Goal: Task Accomplishment & Management: Use online tool/utility

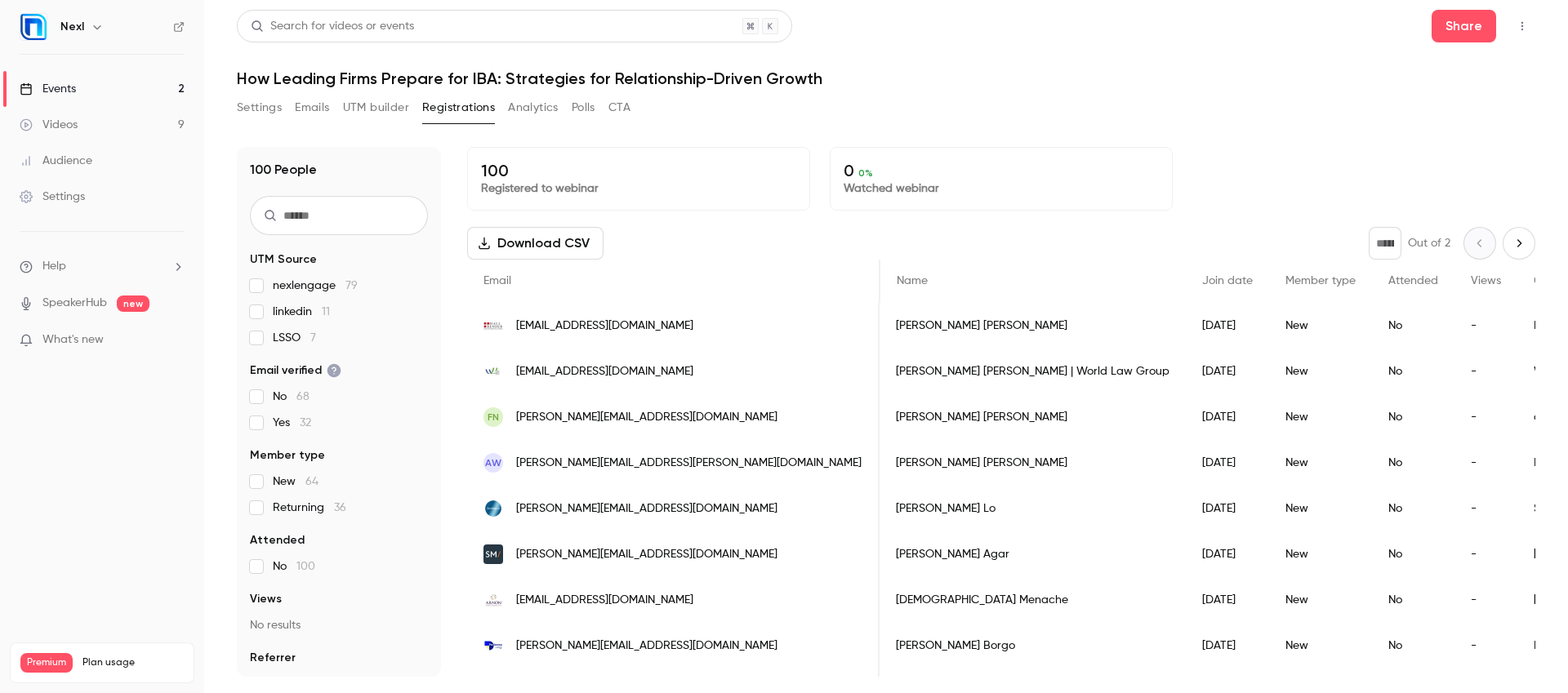
scroll to position [0, 1295]
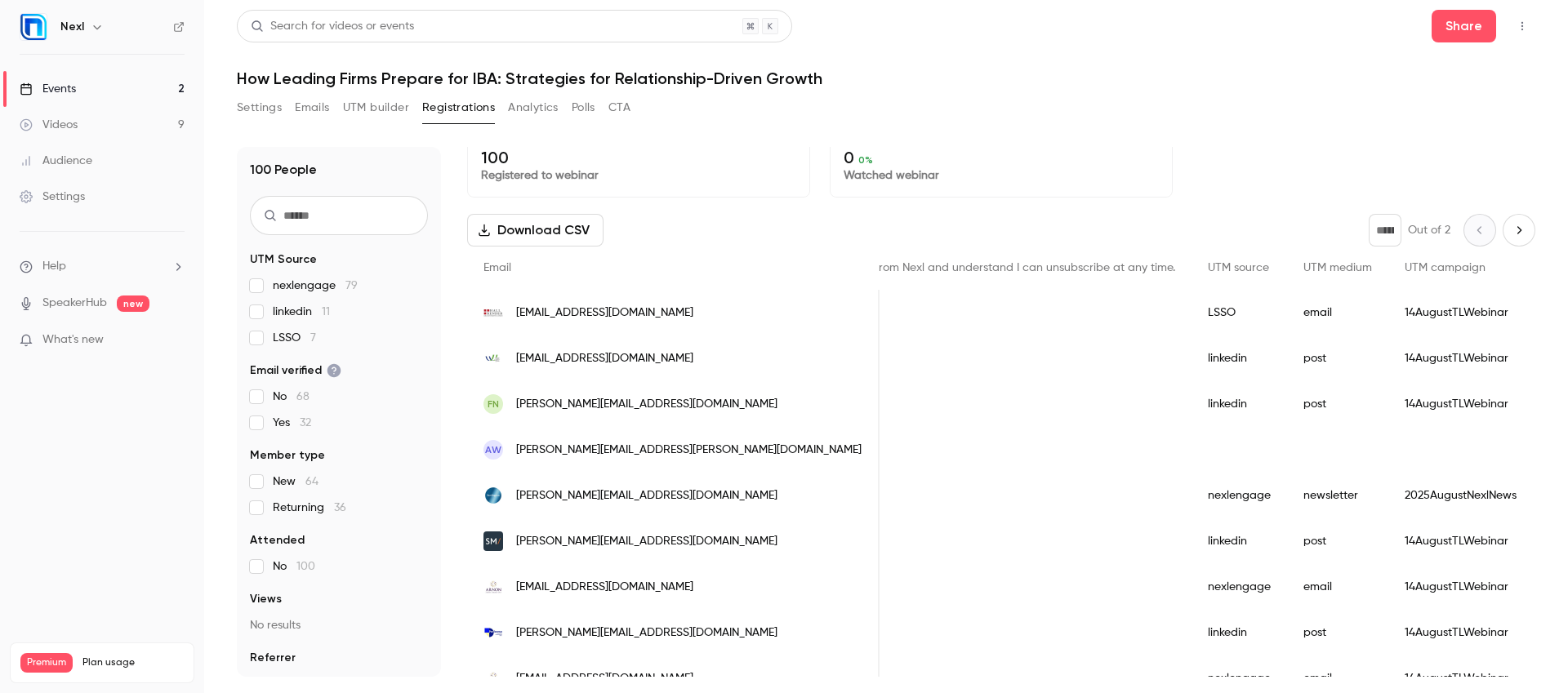
click at [96, 86] on link "Events 2" at bounding box center [102, 89] width 204 height 36
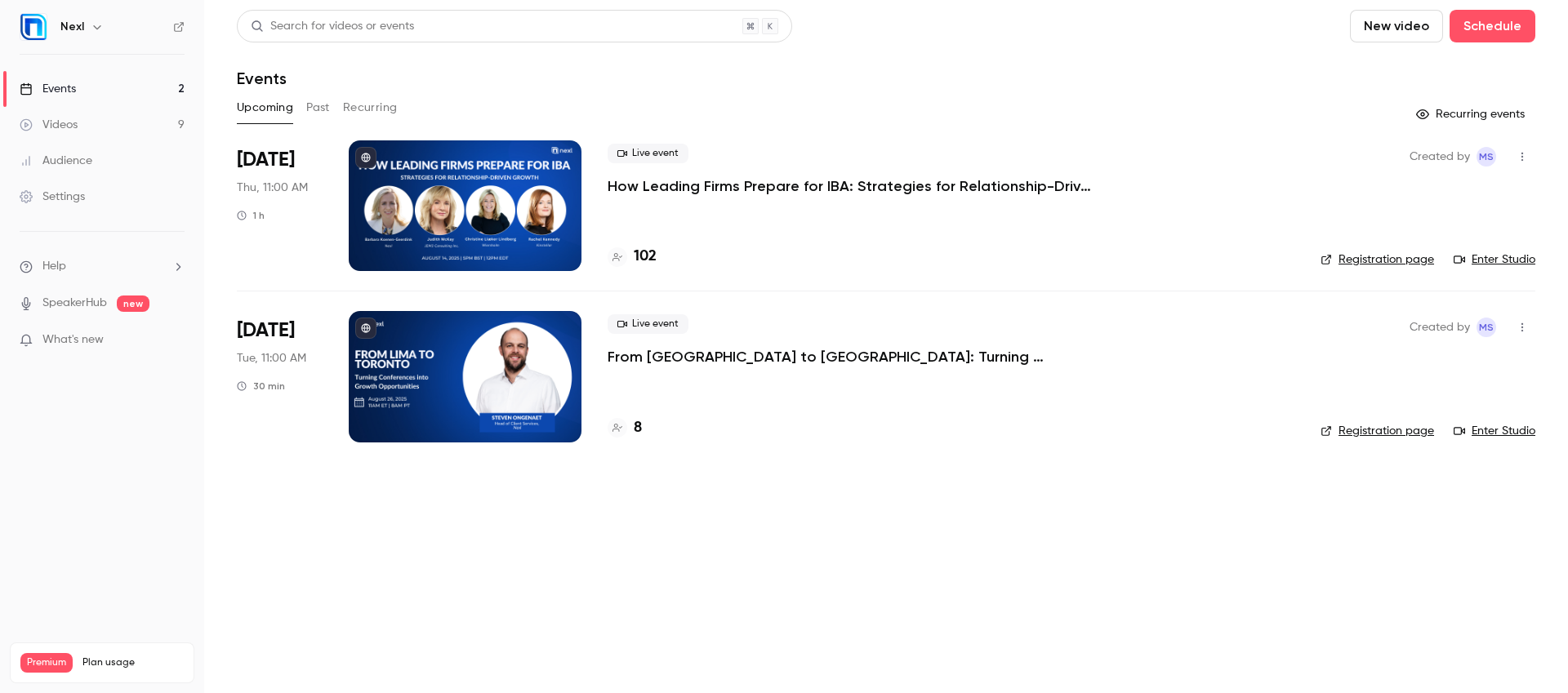
click at [1059, 188] on p "How Leading Firms Prepare for IBA: Strategies for Relationship-Driven Growth" at bounding box center [852, 186] width 490 height 20
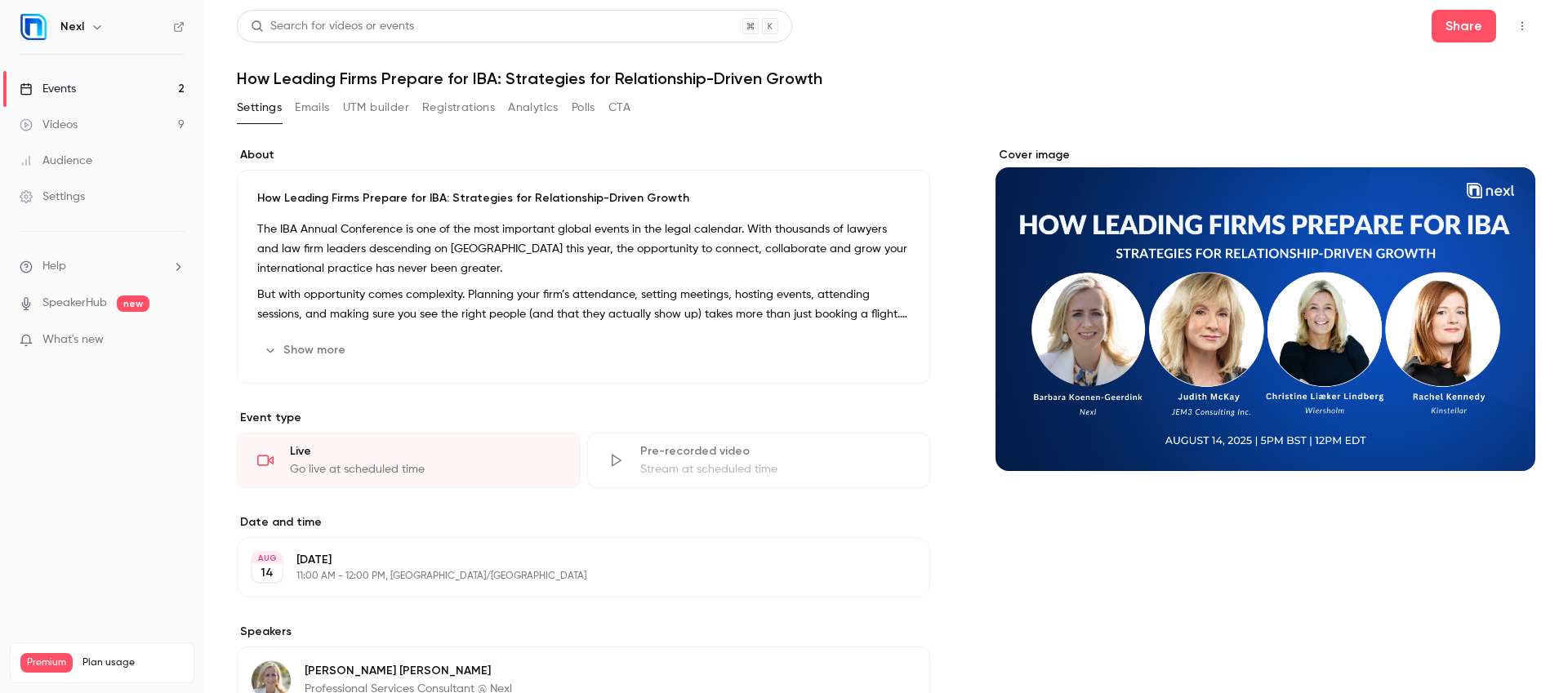
click at [461, 104] on button "Registrations" at bounding box center [458, 108] width 72 height 26
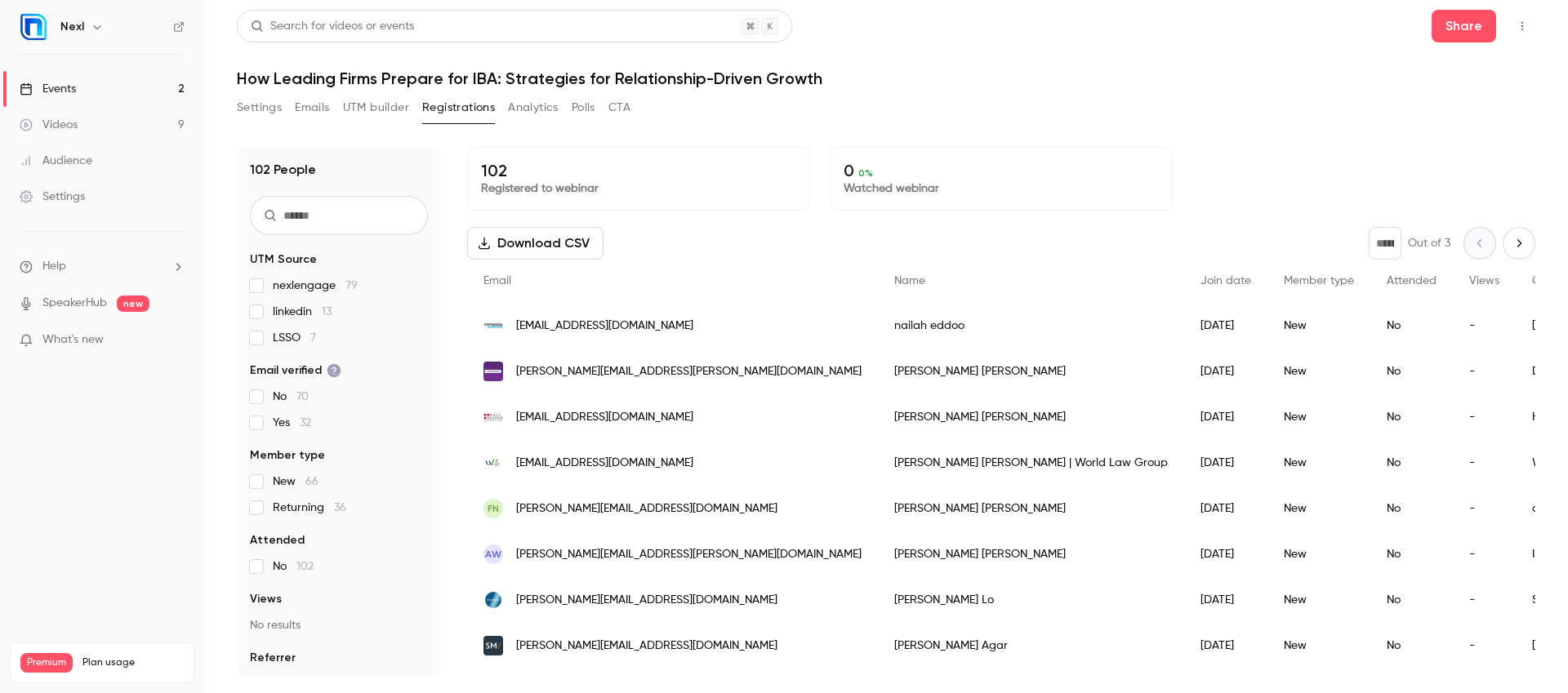
click at [540, 237] on button "Download CSV" at bounding box center [535, 243] width 136 height 32
